Goal: Information Seeking & Learning: Check status

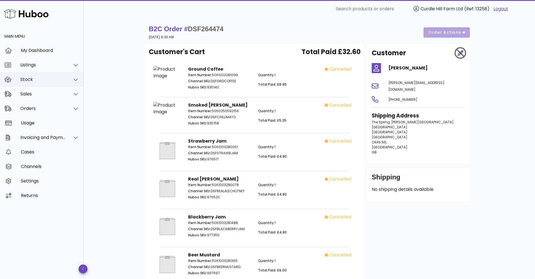
click at [33, 81] on div "Stock" at bounding box center [42, 79] width 45 height 5
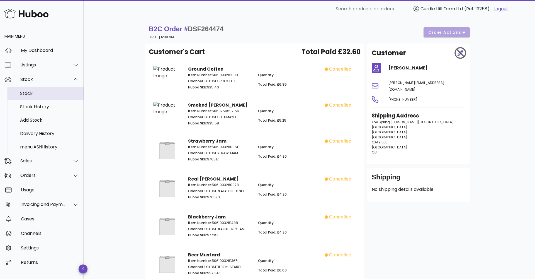
click at [33, 96] on div "Stock" at bounding box center [49, 93] width 59 height 5
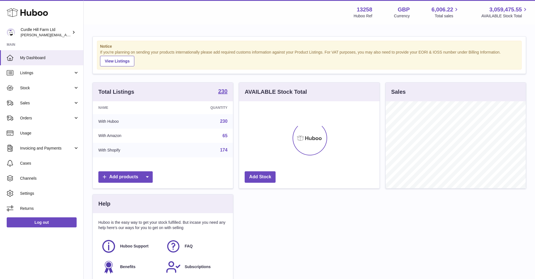
scroll to position [87, 140]
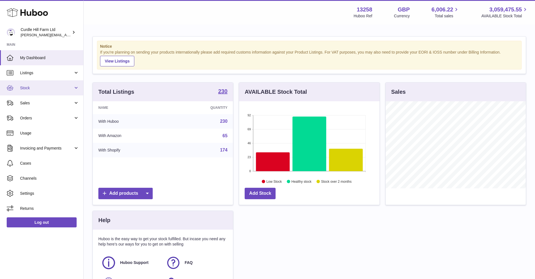
click at [41, 87] on span "Stock" at bounding box center [46, 87] width 53 height 5
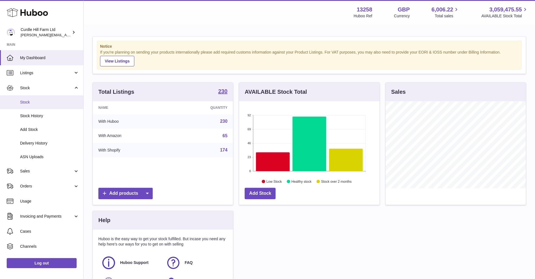
click at [36, 102] on span "Stock" at bounding box center [49, 101] width 59 height 5
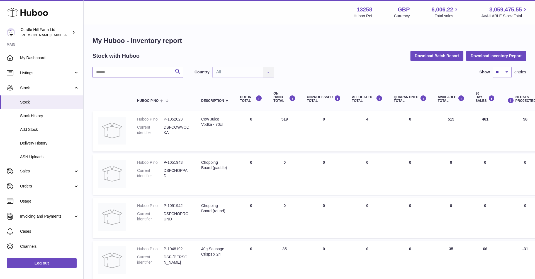
click at [135, 74] on input "text" at bounding box center [138, 72] width 91 height 11
type input "**********"
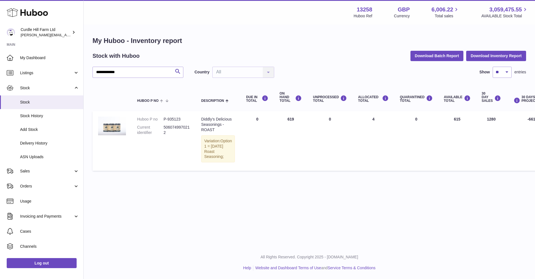
click at [209, 132] on div "Diddly’s Delicious Seasonings - ROAST" at bounding box center [218, 124] width 34 height 16
click at [207, 157] on span "Option 1 = Sunday Roast Seasoning;" at bounding box center [218, 149] width 28 height 20
click at [216, 147] on span "Option 1 = Sunday Roast Seasoning;" at bounding box center [218, 149] width 28 height 20
click at [31, 73] on span "Listings" at bounding box center [46, 72] width 53 height 5
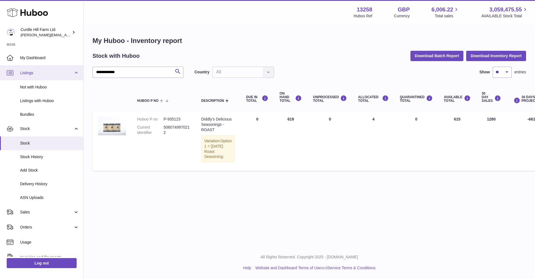
click at [31, 71] on span "Listings" at bounding box center [46, 72] width 53 height 5
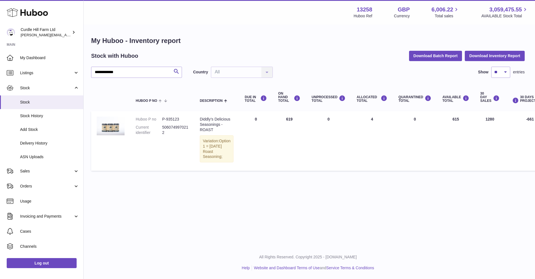
scroll to position [0, 2]
click at [116, 132] on img at bounding box center [110, 125] width 28 height 19
click at [60, 169] on span "Sales" at bounding box center [46, 170] width 53 height 5
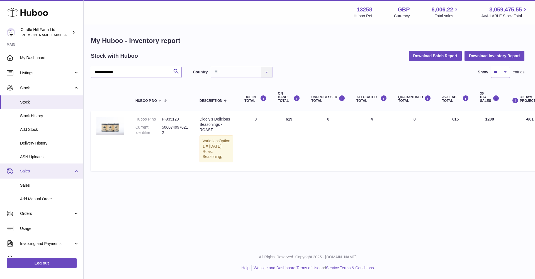
click at [60, 169] on span "Sales" at bounding box center [46, 170] width 53 height 5
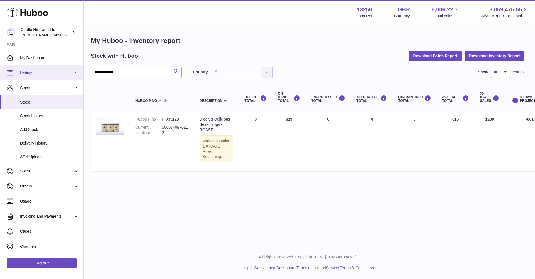
scroll to position [0, 0]
click at [46, 86] on span "Stock" at bounding box center [46, 87] width 53 height 5
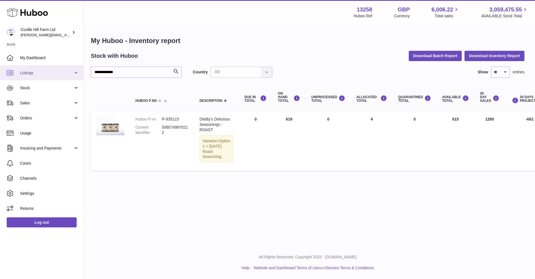
click at [49, 72] on span "Listings" at bounding box center [46, 72] width 53 height 5
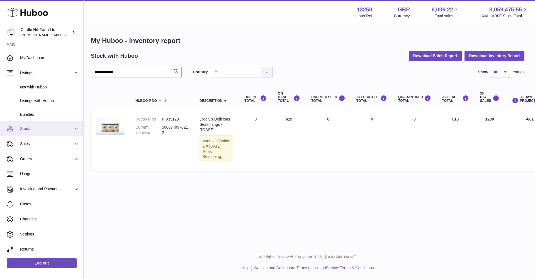
click at [27, 127] on span "Stock" at bounding box center [46, 128] width 53 height 5
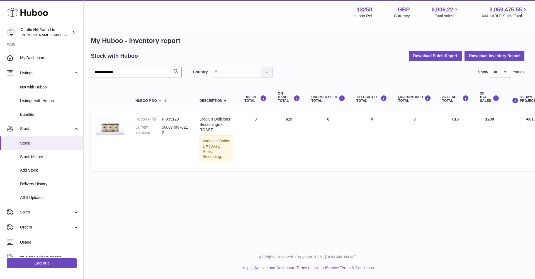
click at [212, 125] on div "Diddly’s Delicious Seasonings - ROAST" at bounding box center [217, 124] width 34 height 16
